Goal: Find specific page/section: Locate item on page

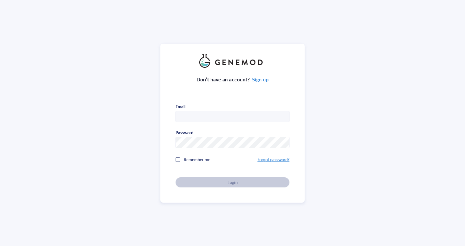
click at [0, 246] on com-1password-button at bounding box center [0, 246] width 0 height 0
type input "[EMAIL_ADDRESS][DOMAIN_NAME]"
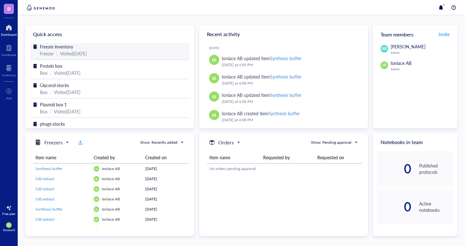
click at [70, 50] on div "Visited [DATE]" at bounding box center [73, 53] width 27 height 7
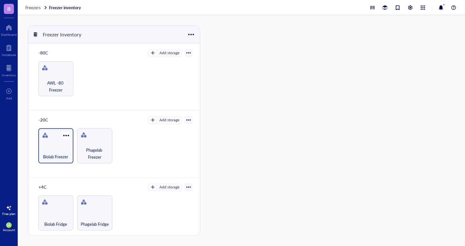
click at [65, 146] on div "Biolab Freezer" at bounding box center [55, 153] width 29 height 14
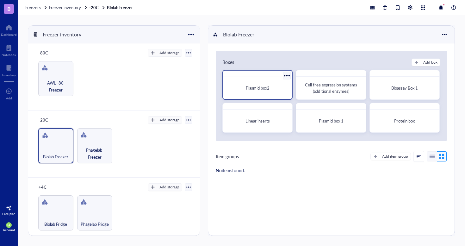
click at [284, 90] on div "Plasmid box2" at bounding box center [257, 88] width 59 height 6
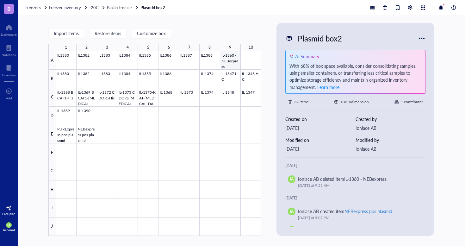
click at [234, 59] on div at bounding box center [158, 143] width 205 height 184
